Goal: Information Seeking & Learning: Learn about a topic

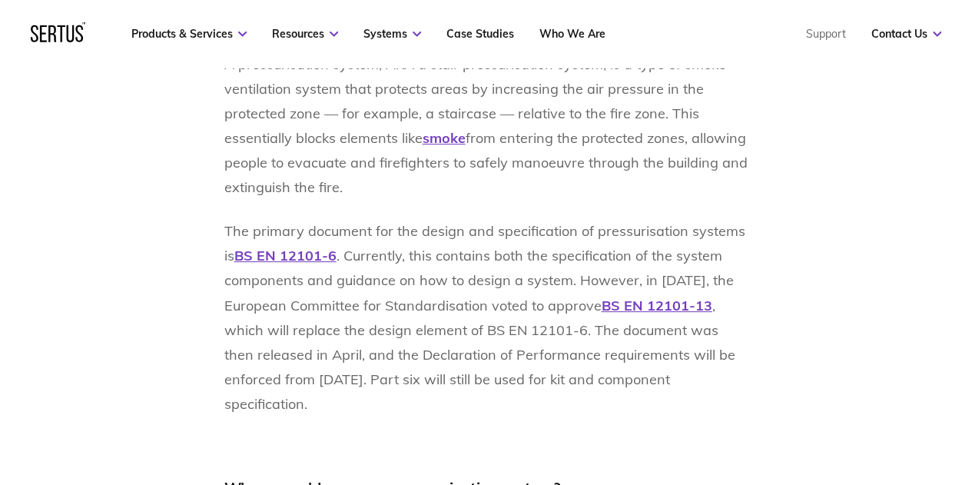
scroll to position [1306, 0]
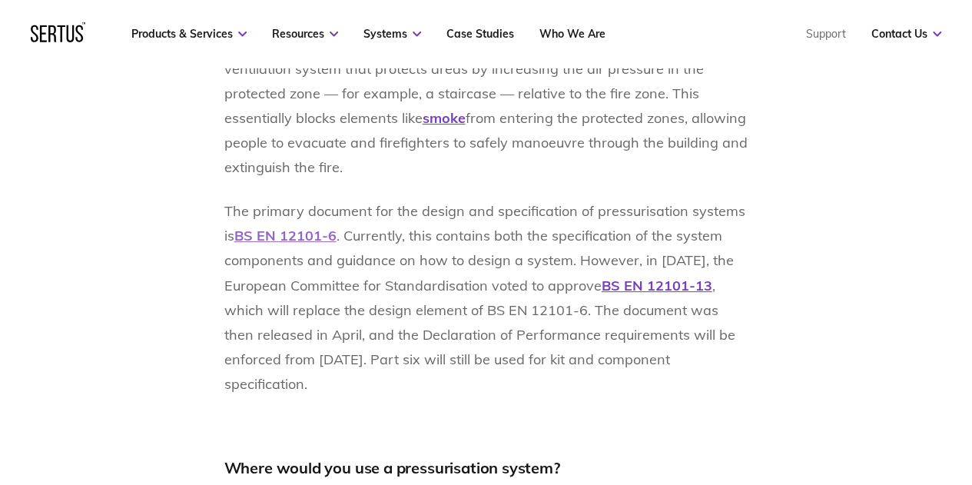
click at [297, 239] on span "BS EN 12101-6" at bounding box center [285, 236] width 102 height 18
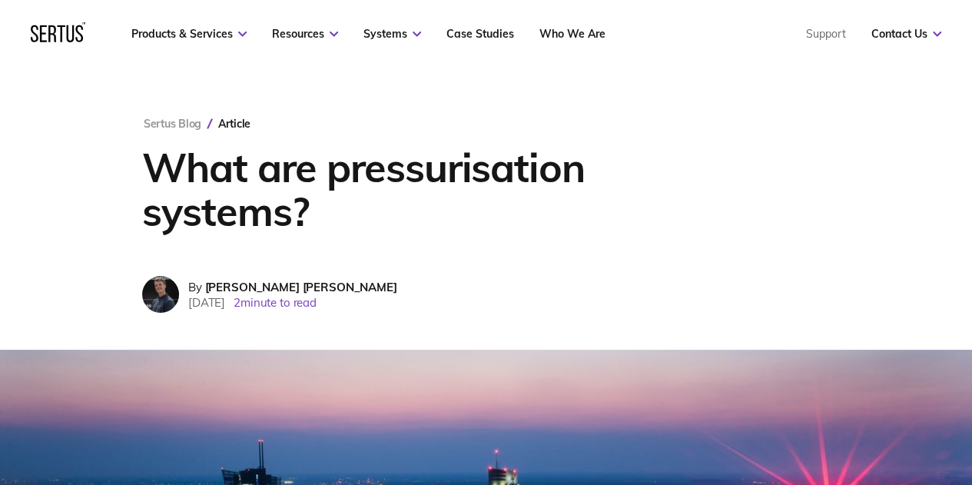
scroll to position [77, 0]
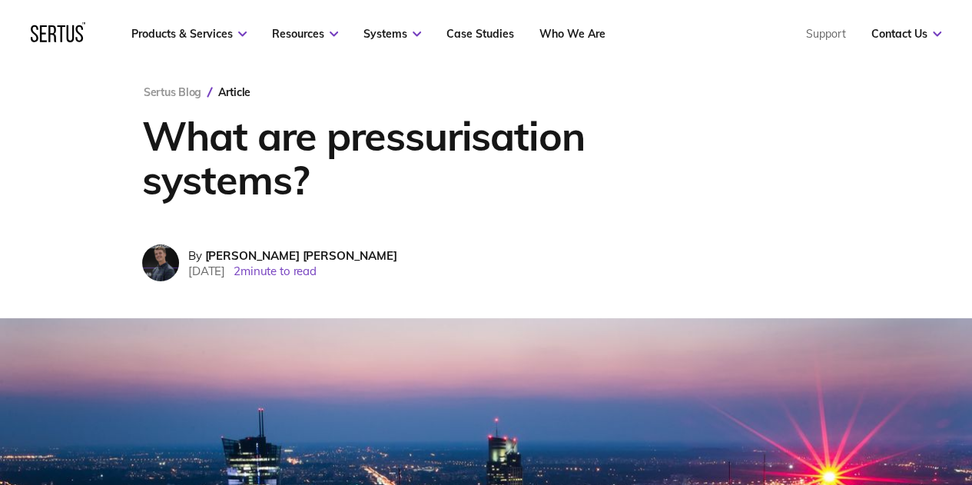
click at [381, 154] on h1 "What are pressurisation systems?" at bounding box center [436, 158] width 588 height 88
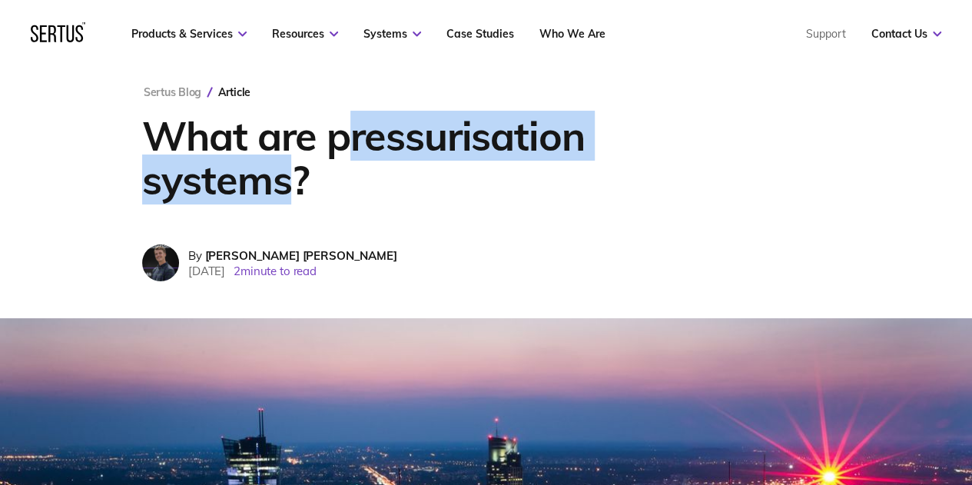
drag, startPoint x: 341, startPoint y: 141, endPoint x: 290, endPoint y: 180, distance: 64.5
click at [290, 180] on h1 "What are pressurisation systems?" at bounding box center [436, 158] width 588 height 88
copy h1 "ressurisation systems"
click at [366, 159] on h1 "What are pressurisation systems?" at bounding box center [436, 158] width 588 height 88
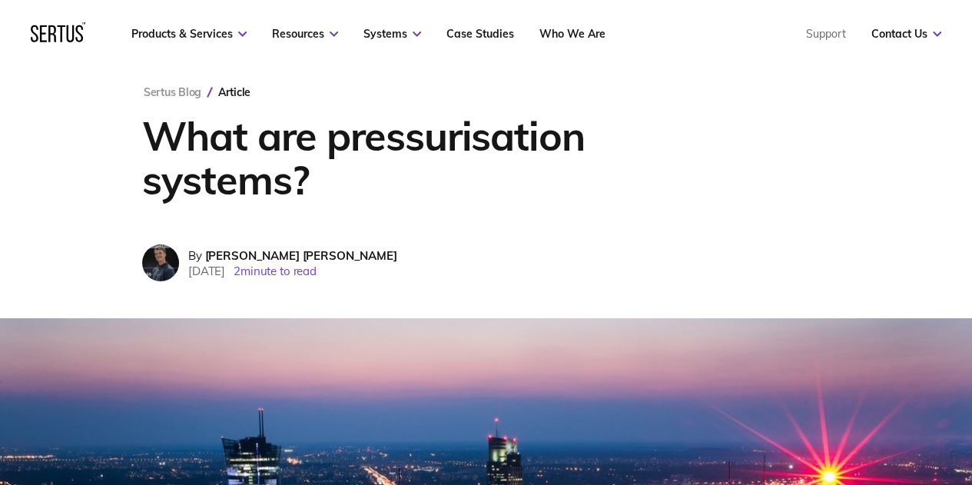
click at [319, 138] on h1 "What are pressurisation systems?" at bounding box center [436, 158] width 588 height 88
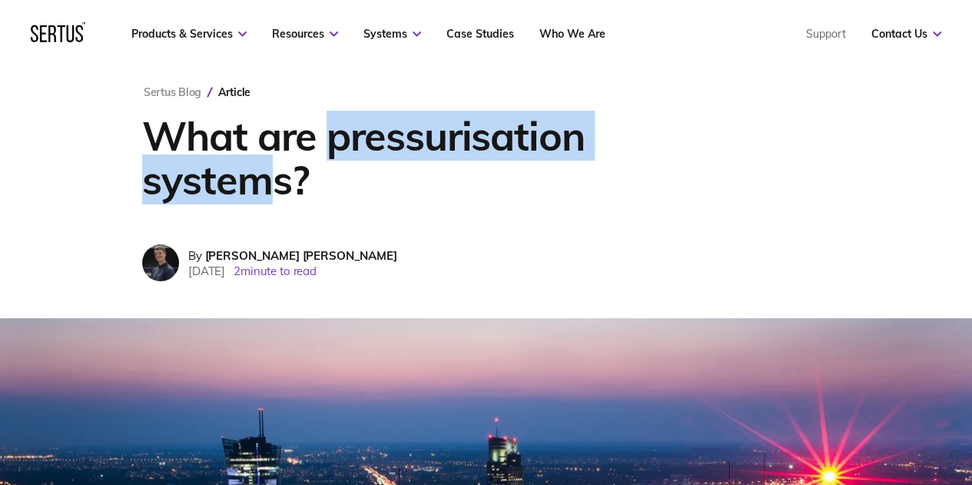
drag, startPoint x: 338, startPoint y: 136, endPoint x: 270, endPoint y: 176, distance: 78.5
click at [270, 176] on h1 "What are pressurisation systems?" at bounding box center [436, 158] width 588 height 88
copy h1 "pressurisation system"
